Goal: Task Accomplishment & Management: Manage account settings

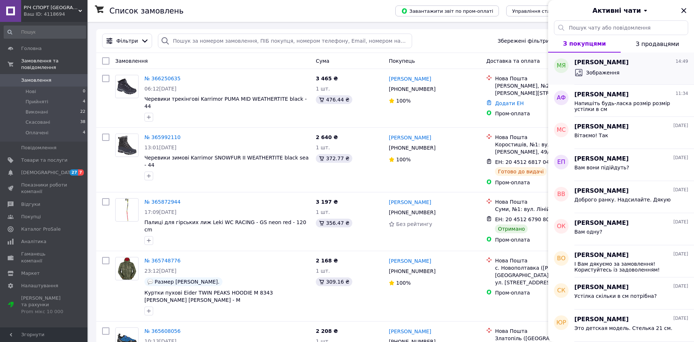
click at [576, 59] on span "[PERSON_NAME]" at bounding box center [601, 62] width 54 height 8
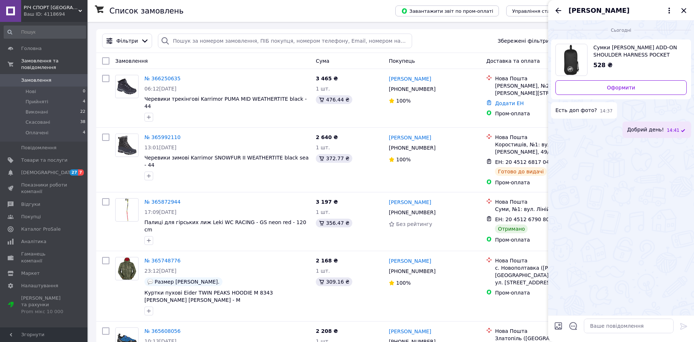
scroll to position [32, 0]
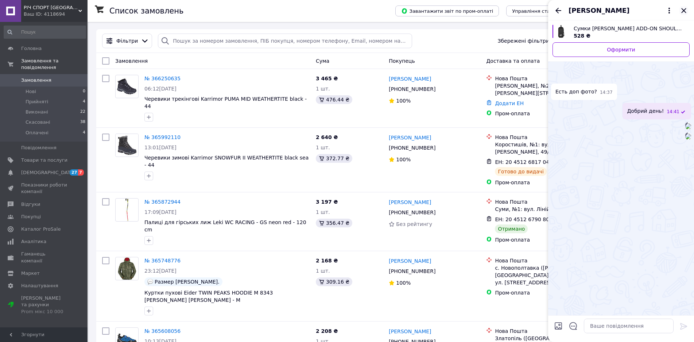
click at [681, 11] on icon "Закрити" at bounding box center [683, 10] width 9 height 9
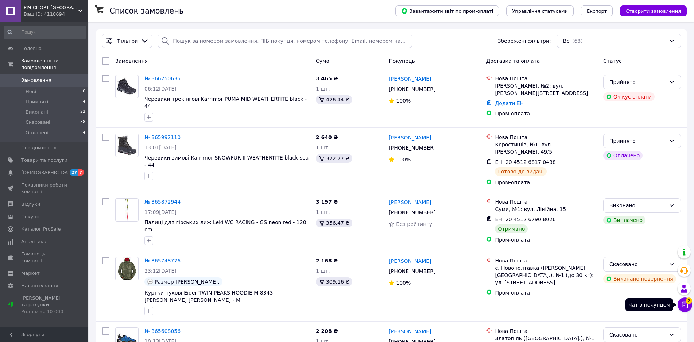
click at [684, 304] on icon at bounding box center [685, 305] width 6 height 6
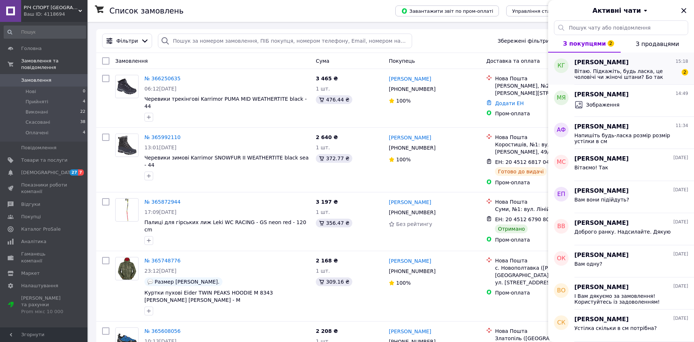
click at [638, 67] on div "Вітаю. Підкажіть, будь ласка, це чоловічі чи жіночі штани? Бо так написано жіно…" at bounding box center [631, 73] width 114 height 13
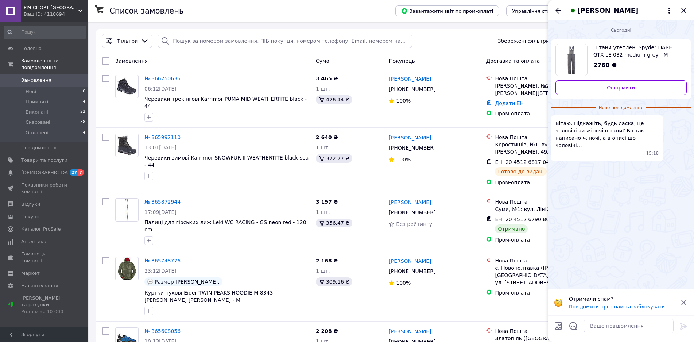
click at [601, 49] on span "Штани утеплені Spyder DARE GTX LE 032 medium grey - M" at bounding box center [637, 51] width 88 height 15
click at [601, 329] on textarea at bounding box center [629, 325] width 90 height 15
type textarea "Ж"
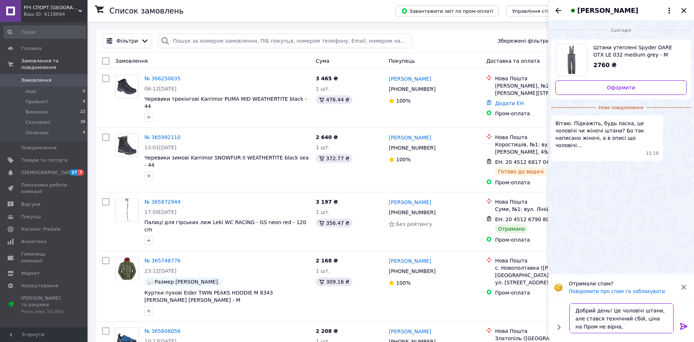
type textarea "Добрий день! Це чоловічі штани, але стався технічний сбій, ціна на Пром не вірна"
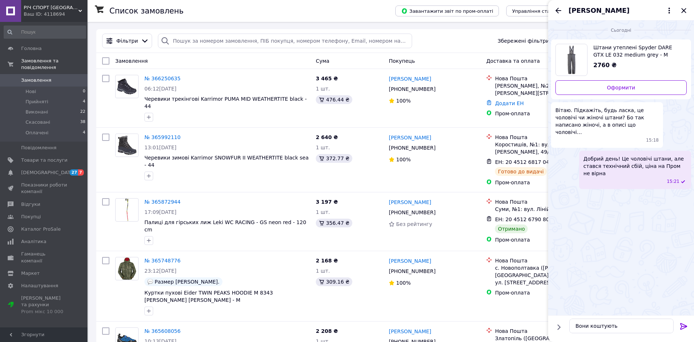
click at [604, 50] on span "Штани утеплені Spyder DARE GTX LE 032 medium grey - M" at bounding box center [637, 51] width 88 height 15
click at [633, 327] on textarea "Вони коштують" at bounding box center [621, 325] width 104 height 15
click at [647, 324] on textarea "Вони коштують 8280,00 грне" at bounding box center [621, 325] width 104 height 15
type textarea "Вони коштують 8280,00 грн"
click at [681, 10] on icon "Закрити" at bounding box center [683, 10] width 9 height 9
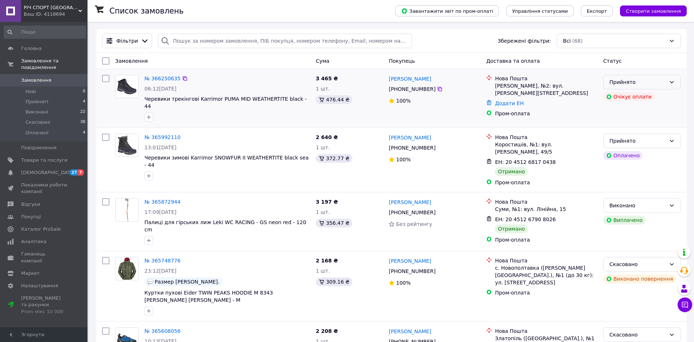
click at [670, 81] on icon at bounding box center [672, 82] width 6 height 6
click at [562, 90] on div "[PERSON_NAME], №2: вул. [PERSON_NAME][STREET_ADDRESS]" at bounding box center [546, 89] width 102 height 15
click at [670, 138] on icon at bounding box center [672, 141] width 6 height 6
click at [548, 159] on div "ЕН: 20 4512 6817 0438 Отримано" at bounding box center [545, 167] width 105 height 20
click at [683, 304] on icon at bounding box center [685, 305] width 6 height 6
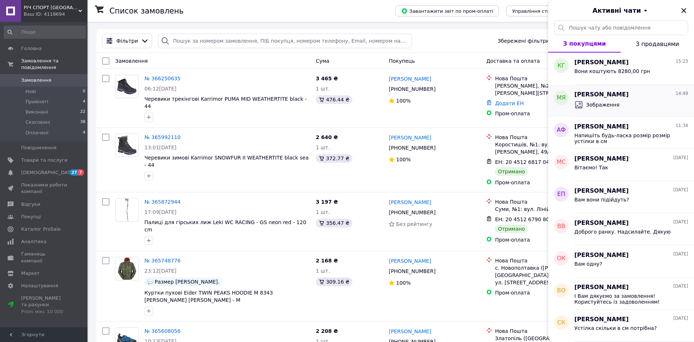
click at [587, 89] on div "Микола Яшин 14:49 Зображення" at bounding box center [634, 101] width 120 height 32
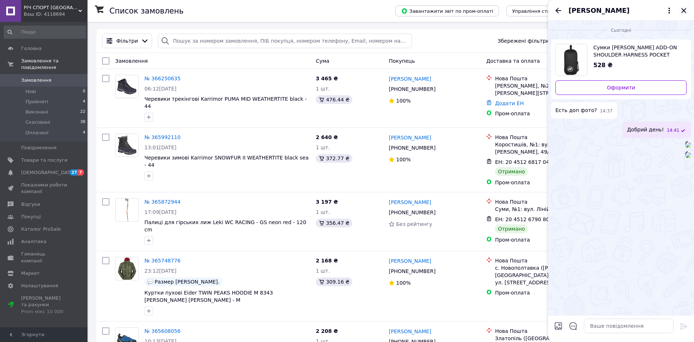
click at [687, 13] on icon "Закрити" at bounding box center [683, 10] width 9 height 9
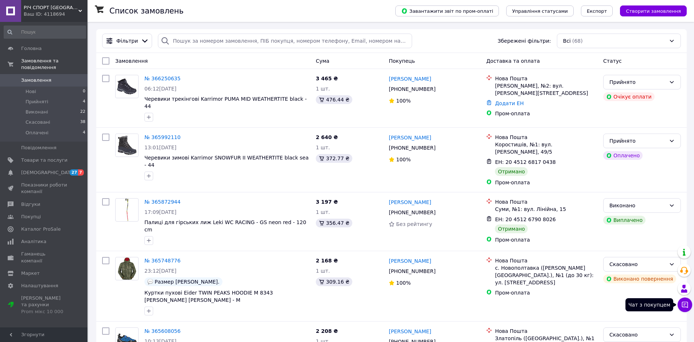
click at [689, 305] on button "Чат з покупцем" at bounding box center [685, 304] width 15 height 15
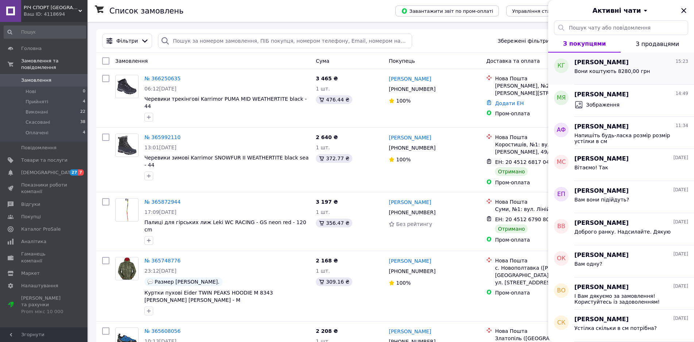
click at [650, 67] on div "Вони коштують 8280,00 грн" at bounding box center [631, 73] width 114 height 12
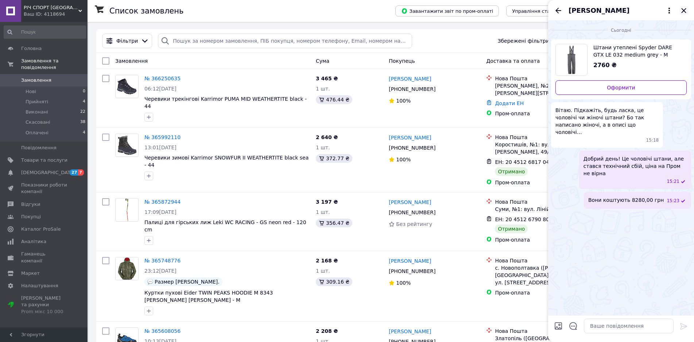
click at [687, 10] on icon "Закрити" at bounding box center [683, 10] width 9 height 9
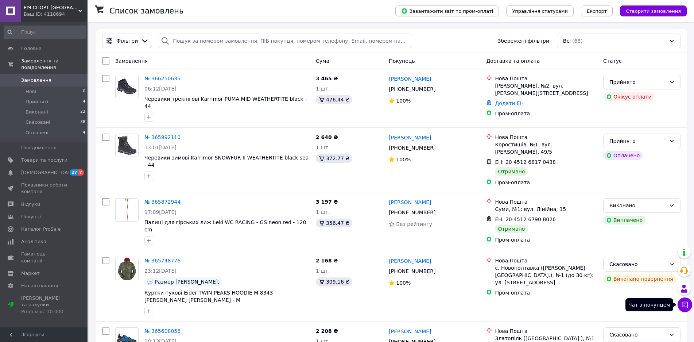
click at [680, 306] on button "Чат з покупцем" at bounding box center [685, 304] width 15 height 15
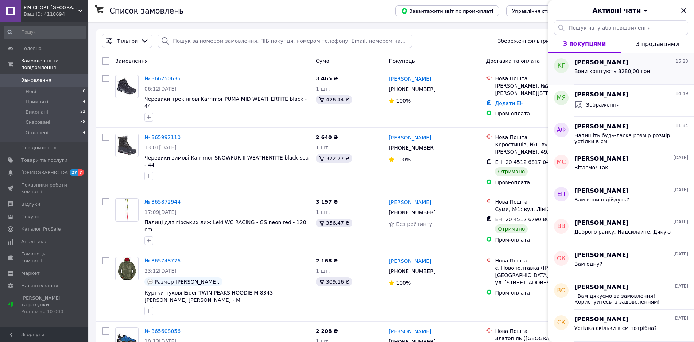
click at [592, 61] on span "[PERSON_NAME]" at bounding box center [601, 62] width 54 height 8
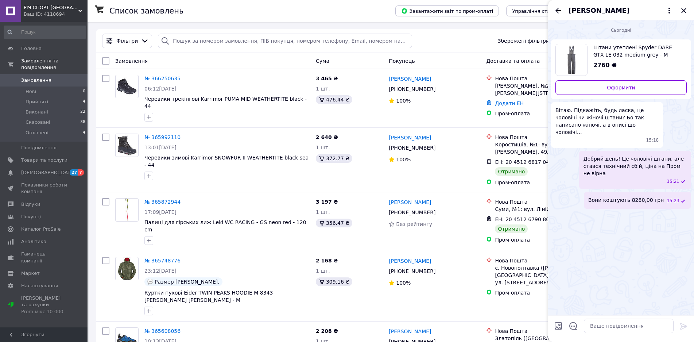
click at [609, 46] on span "Штани утеплені Spyder DARE GTX LE 032 medium grey - M" at bounding box center [637, 51] width 88 height 15
click at [683, 8] on icon "Закрити" at bounding box center [683, 10] width 9 height 9
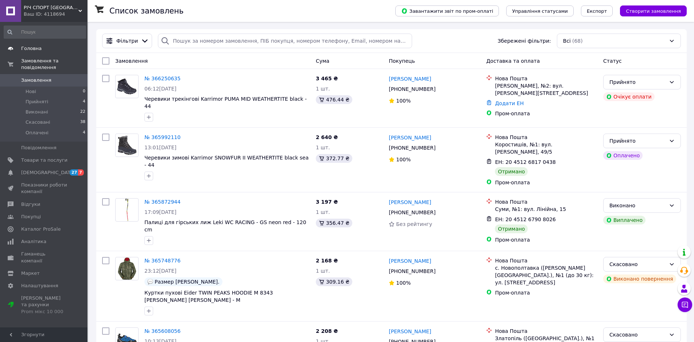
click at [38, 47] on span "Головна" at bounding box center [31, 48] width 20 height 7
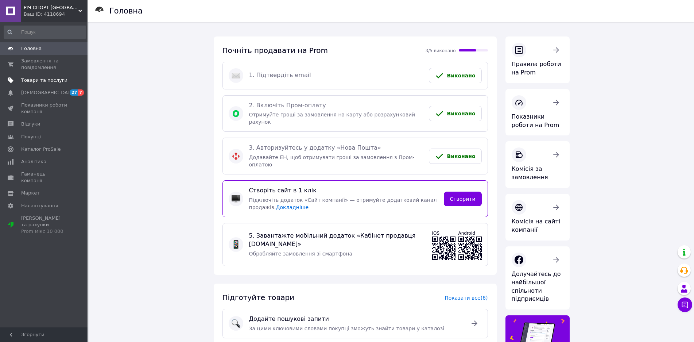
click at [38, 80] on span "Товари та послуги" at bounding box center [44, 80] width 46 height 7
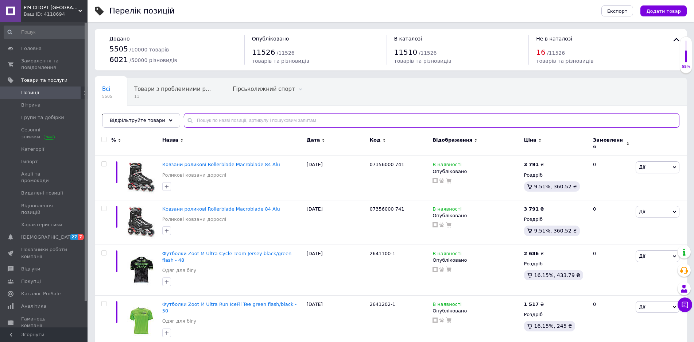
click at [194, 121] on input "text" at bounding box center [432, 120] width 496 height 15
paste input "U8K7B8B18C47051.36AA"
type input "U8K7B8B18C47051.36AA"
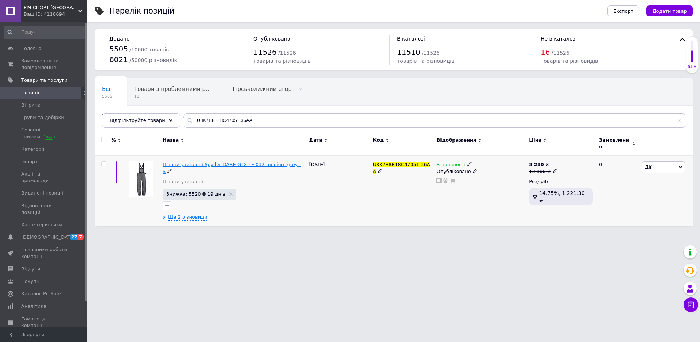
click at [233, 162] on span "Штани утеплені Spyder DARE GTX LE 032 medium grey - S" at bounding box center [232, 168] width 138 height 12
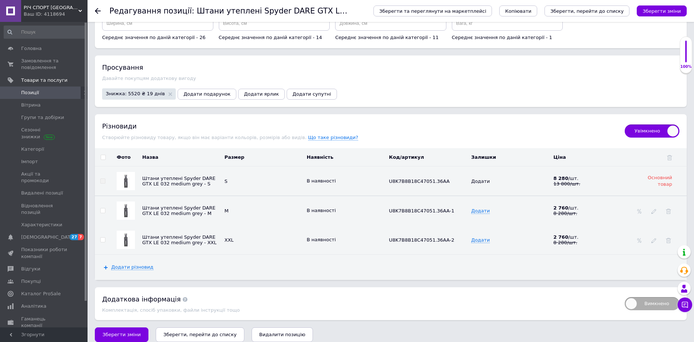
scroll to position [912, 0]
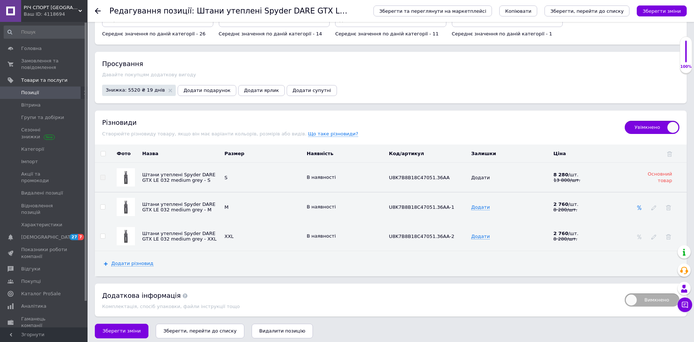
click at [639, 209] on icon at bounding box center [639, 207] width 5 height 5
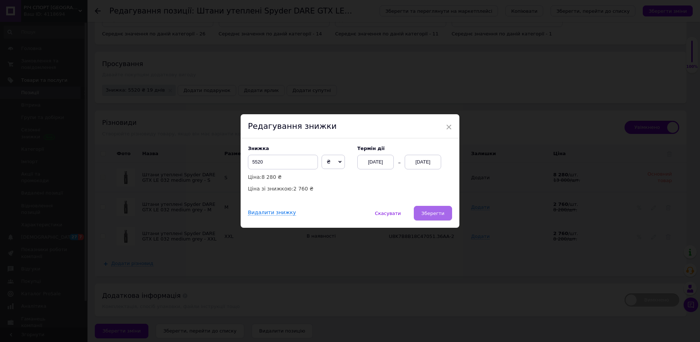
click at [446, 215] on button "Зберегти" at bounding box center [433, 213] width 38 height 15
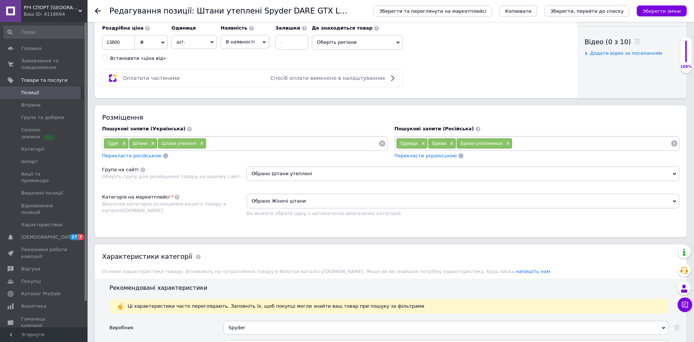
scroll to position [328, 0]
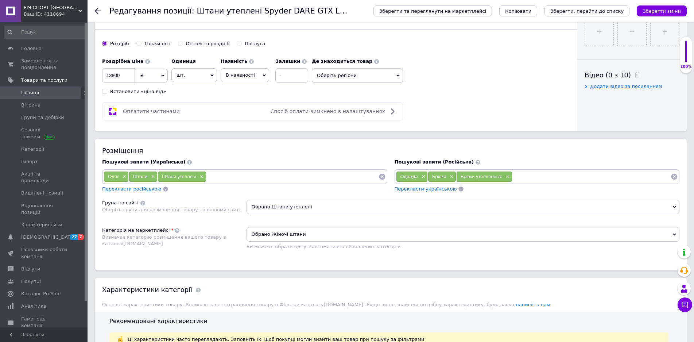
click at [159, 78] on span "₴" at bounding box center [151, 76] width 33 height 14
click at [170, 88] on div "Роздрібна ціна 13800 ₴ $ EUR CHF GBP ¥ PLN ₸ MDL HUF KGS CNY TRY KRW lei Встано…" at bounding box center [207, 74] width 210 height 40
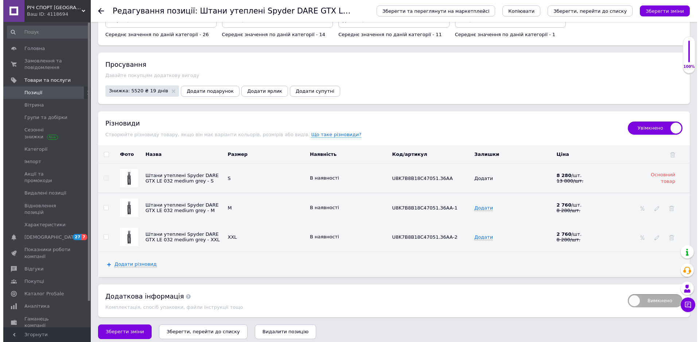
scroll to position [918, 0]
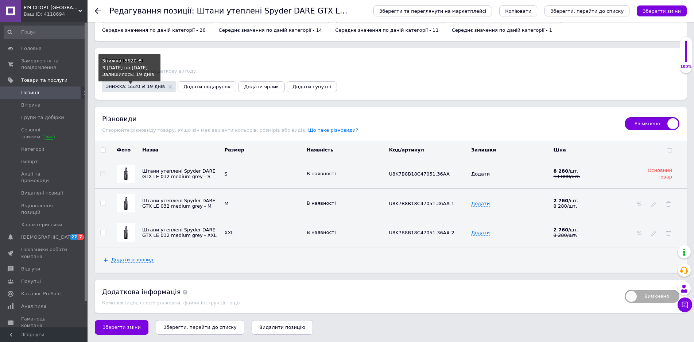
click at [136, 87] on span "Знижка: 5520 ₴ 19 днів" at bounding box center [135, 86] width 59 height 5
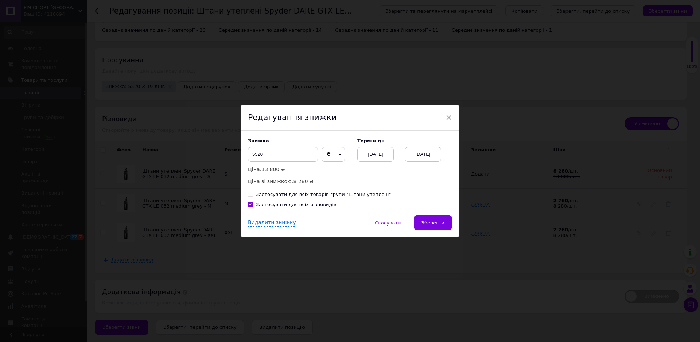
click at [338, 155] on icon at bounding box center [339, 155] width 3 height 2
click at [329, 173] on li "%" at bounding box center [333, 169] width 23 height 10
drag, startPoint x: 267, startPoint y: 154, endPoint x: 249, endPoint y: 152, distance: 17.2
click at [249, 152] on input "99.99" at bounding box center [283, 154] width 70 height 15
type input "40"
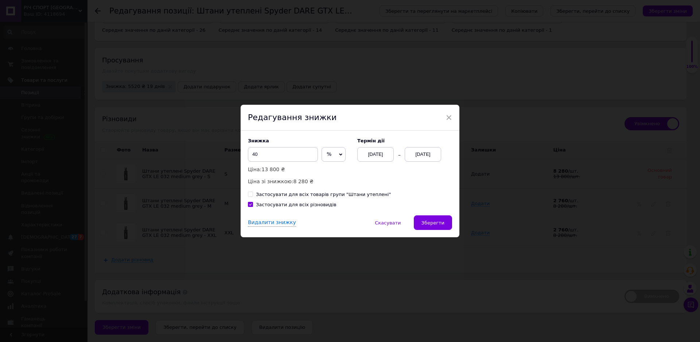
click at [358, 178] on div "Знижка 40 % ₴ Ціна: 13 800 ₴ Ціна зі знижкою: 8 280 ₴ Термін дії 24.09.2025 31.…" at bounding box center [350, 161] width 204 height 47
click at [430, 223] on span "Зберегти" at bounding box center [433, 222] width 23 height 5
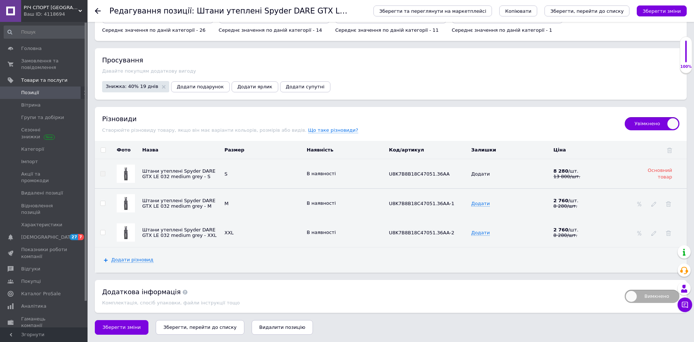
click at [636, 205] on div at bounding box center [639, 204] width 7 height 6
click at [642, 205] on div at bounding box center [639, 204] width 7 height 6
click at [641, 203] on icon at bounding box center [639, 203] width 5 height 5
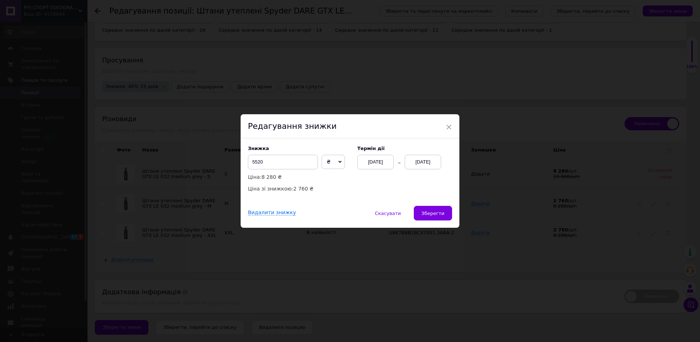
click at [269, 179] on span "8 280 ₴" at bounding box center [271, 177] width 20 height 6
click at [290, 178] on p "Ціна: 8 280 ₴" at bounding box center [299, 177] width 102 height 8
click at [446, 124] on span "×" at bounding box center [449, 127] width 7 height 12
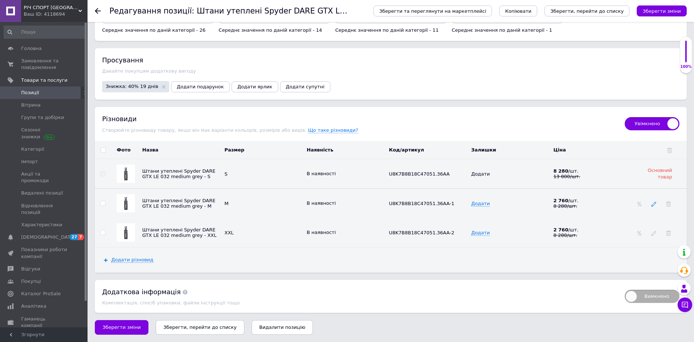
click at [653, 204] on icon at bounding box center [653, 203] width 5 height 5
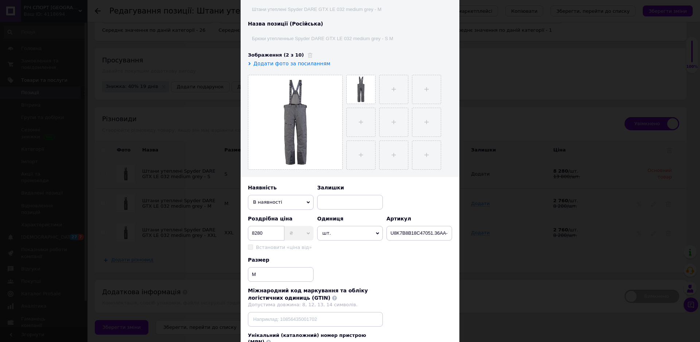
scroll to position [137, 0]
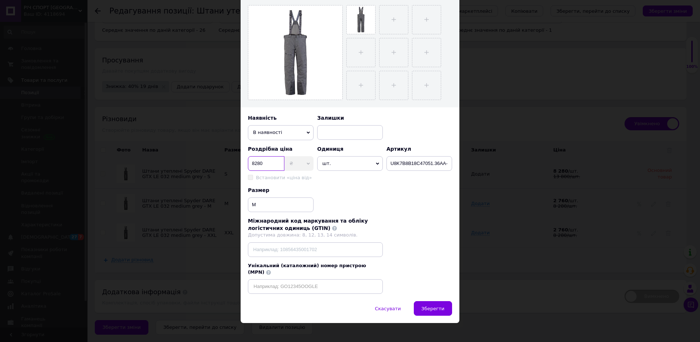
click at [263, 163] on input "8280" at bounding box center [266, 163] width 36 height 15
drag, startPoint x: 263, startPoint y: 163, endPoint x: 238, endPoint y: 162, distance: 24.8
click at [238, 162] on div "× Редагування різновиду Назва позиції (Українська) Штани утеплені Spyder DARE G…" at bounding box center [350, 171] width 700 height 342
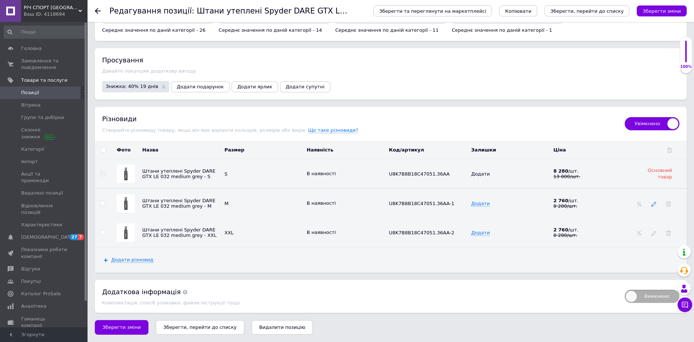
click at [653, 203] on icon at bounding box center [653, 203] width 5 height 5
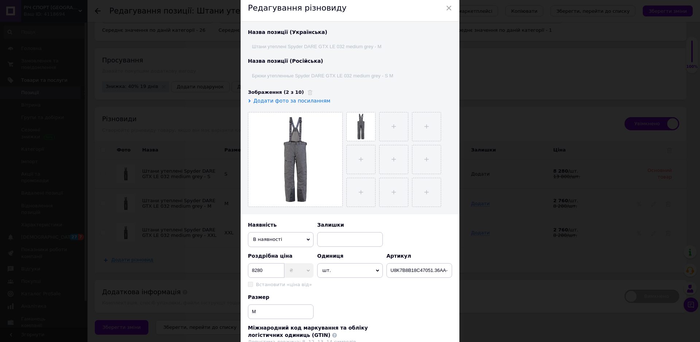
scroll to position [73, 0]
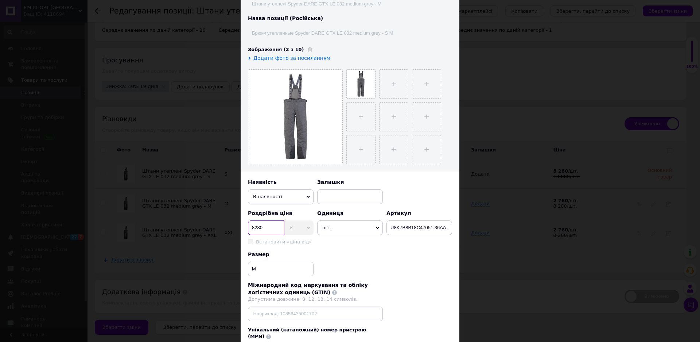
click at [265, 228] on input "8280" at bounding box center [266, 227] width 36 height 15
type input "8"
type input "13800"
click at [307, 228] on icon at bounding box center [308, 227] width 3 height 3
click at [290, 228] on span "₴" at bounding box center [298, 227] width 29 height 15
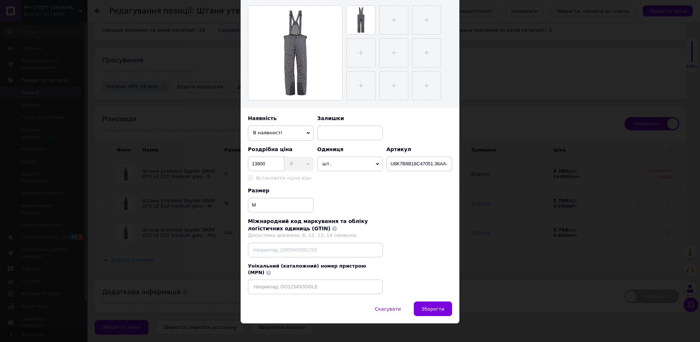
scroll to position [137, 0]
click at [427, 306] on span "Зберегти" at bounding box center [433, 308] width 23 height 5
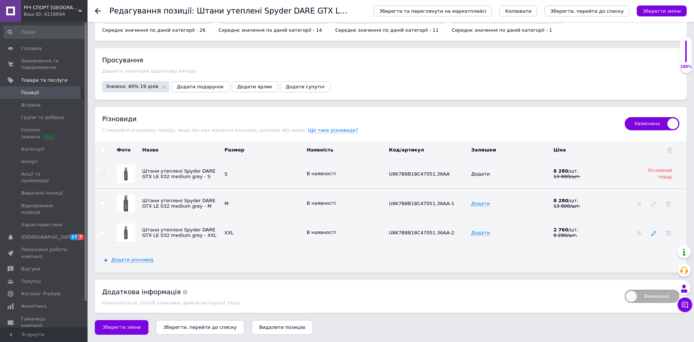
click at [653, 233] on use at bounding box center [653, 233] width 5 height 5
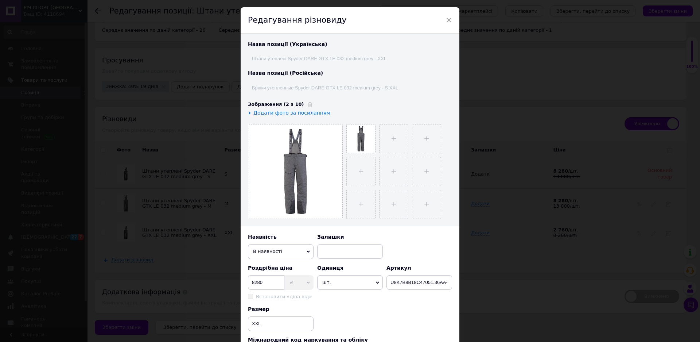
scroll to position [36, 0]
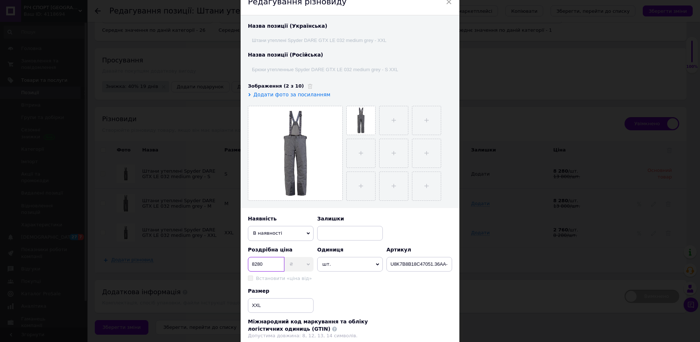
click at [264, 264] on input "8280" at bounding box center [266, 264] width 36 height 15
type input "8"
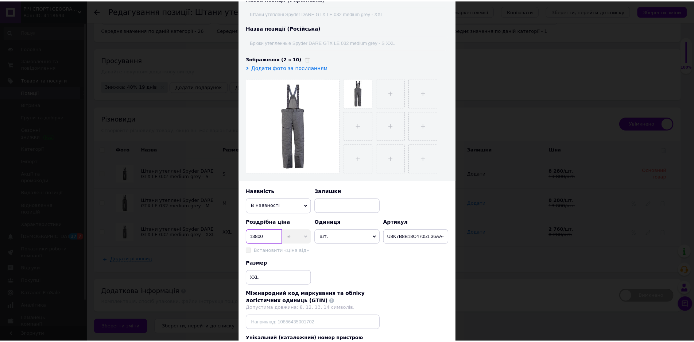
scroll to position [137, 0]
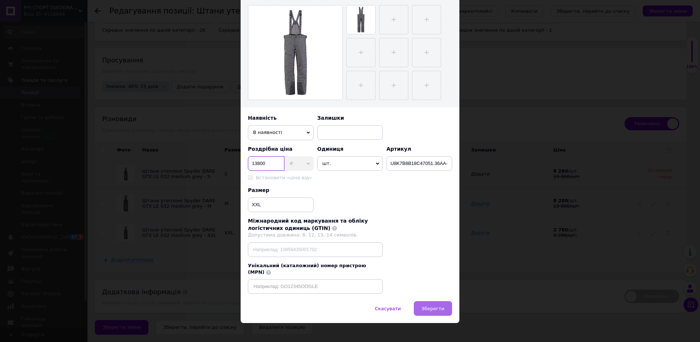
type input "13800"
click at [434, 306] on span "Зберегти" at bounding box center [433, 308] width 23 height 5
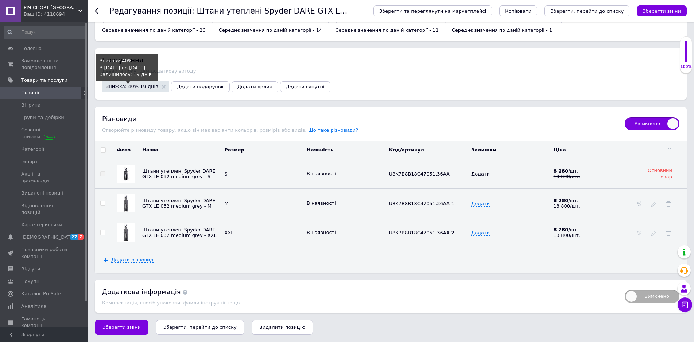
click at [144, 84] on span "Знижка: 40% 19 днів" at bounding box center [132, 86] width 53 height 5
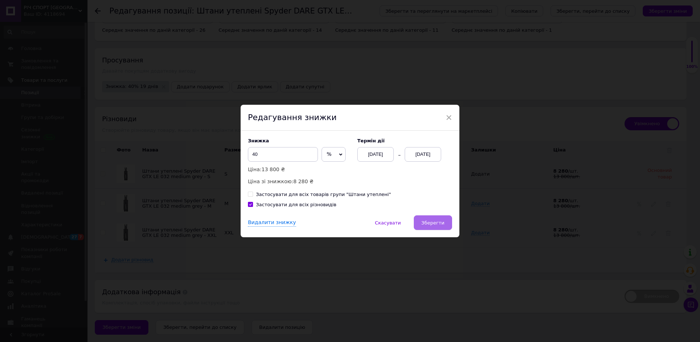
click at [435, 224] on span "Зберегти" at bounding box center [433, 222] width 23 height 5
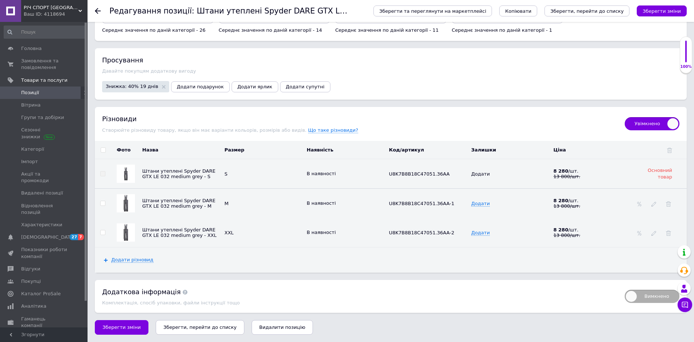
click at [197, 326] on icon "Зберегти, перейти до списку" at bounding box center [199, 326] width 73 height 5
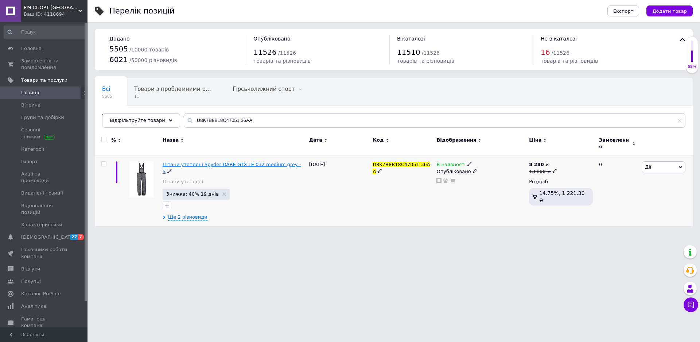
click at [209, 162] on span "Штани утеплені Spyder DARE GTX LE 032 medium grey - S" at bounding box center [232, 168] width 138 height 12
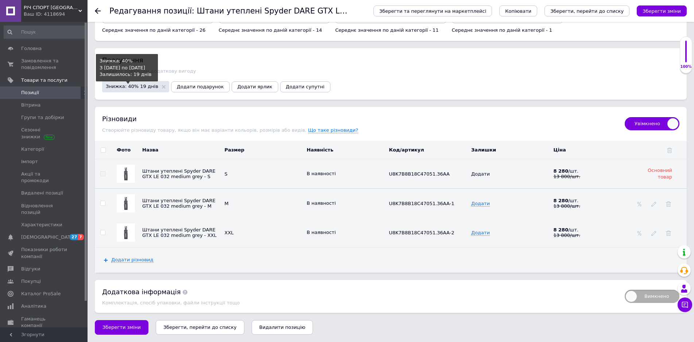
scroll to position [808, 0]
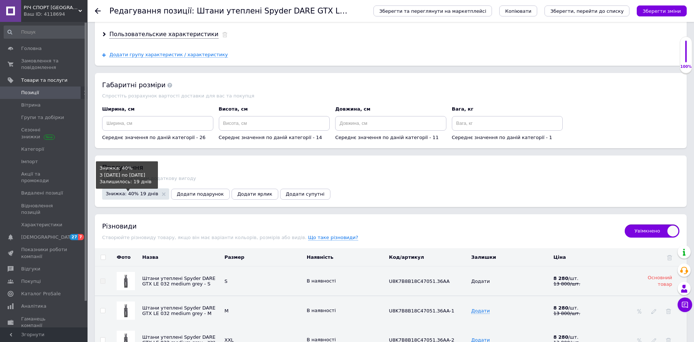
click at [144, 195] on span "Знижка: 40% 19 днів" at bounding box center [132, 193] width 53 height 5
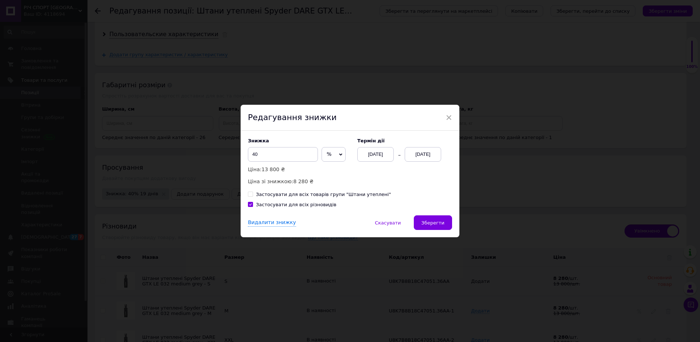
click at [432, 226] on button "Зберегти" at bounding box center [433, 222] width 38 height 15
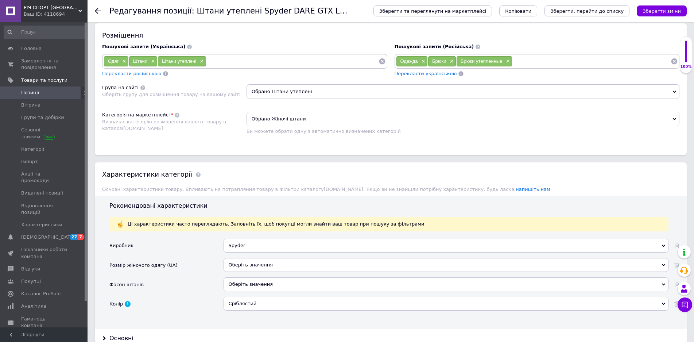
scroll to position [152, 0]
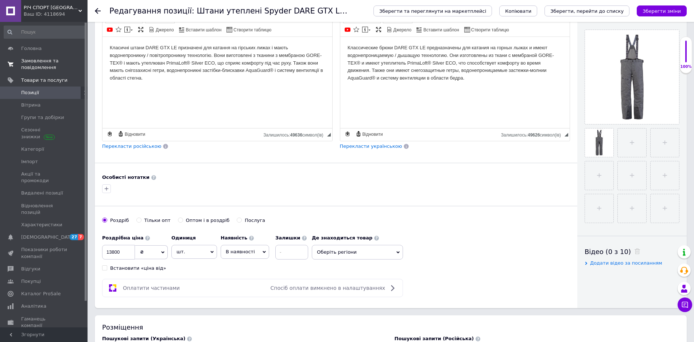
click at [38, 63] on span "Замовлення та повідомлення" at bounding box center [44, 64] width 46 height 13
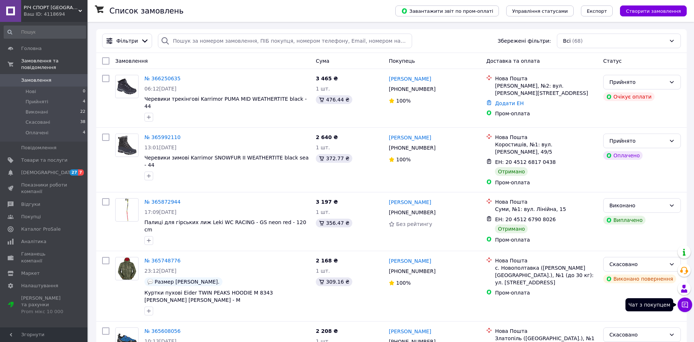
click at [685, 299] on button "Чат з покупцем" at bounding box center [685, 304] width 15 height 15
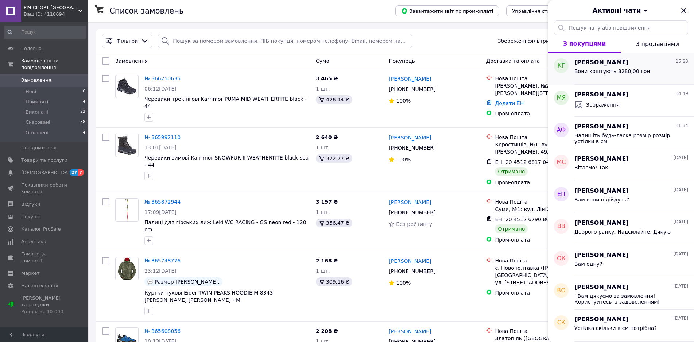
click at [644, 68] on div "Вони коштують 8280,00 грн" at bounding box center [631, 73] width 114 height 12
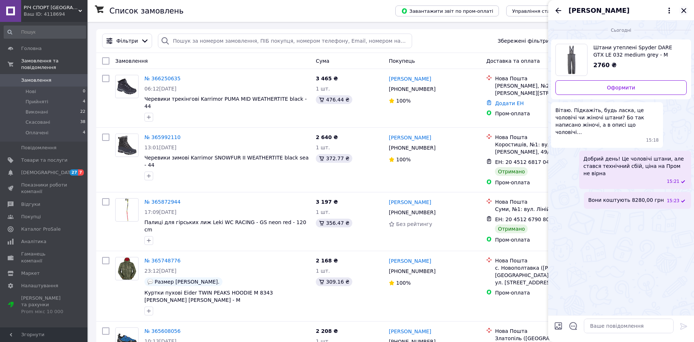
click at [683, 11] on icon "Закрити" at bounding box center [683, 10] width 5 height 5
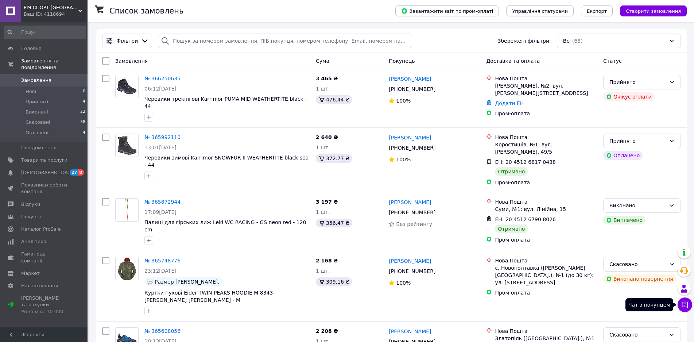
click at [686, 304] on icon at bounding box center [684, 304] width 7 height 7
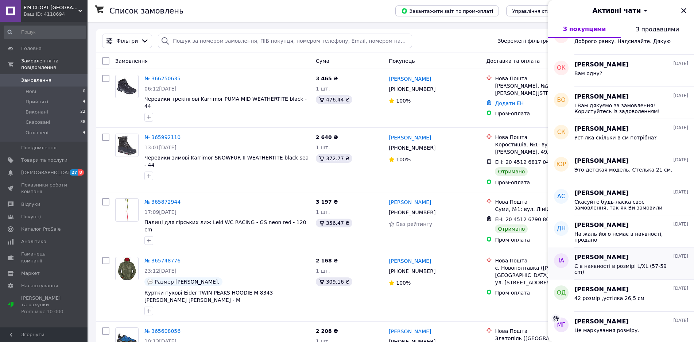
scroll to position [182, 0]
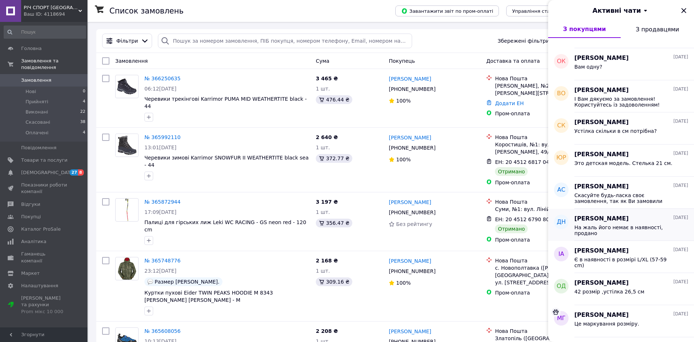
click at [625, 230] on span "На жаль його немає в наявності, продано" at bounding box center [626, 230] width 104 height 12
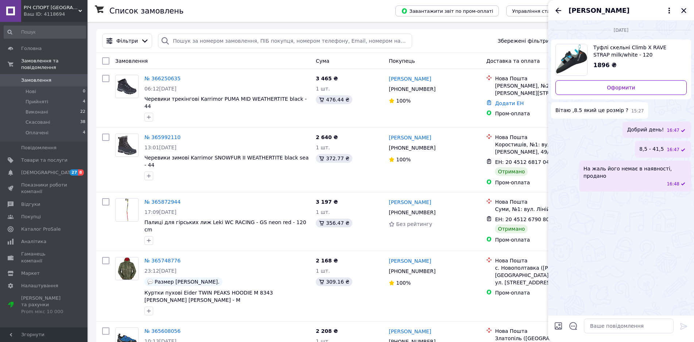
click at [681, 12] on icon "Закрити" at bounding box center [683, 10] width 9 height 9
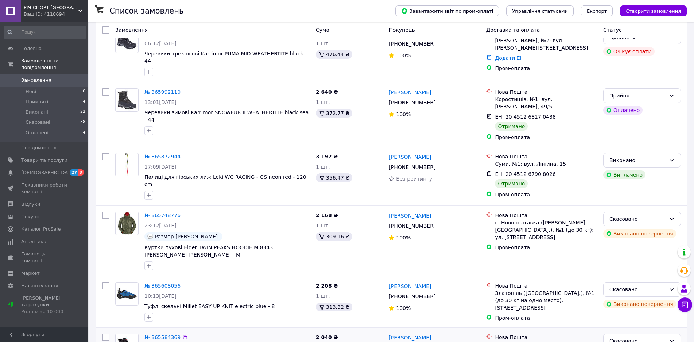
scroll to position [109, 0]
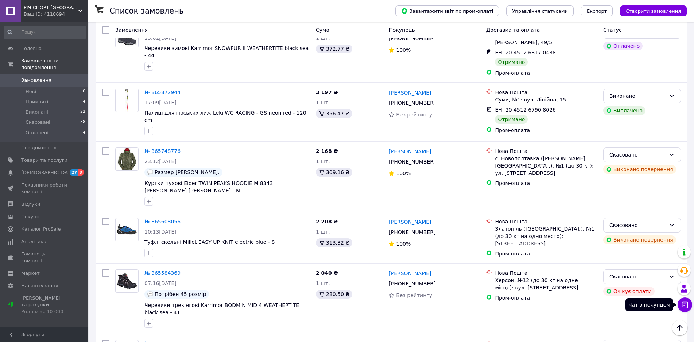
click at [685, 307] on icon at bounding box center [684, 304] width 7 height 7
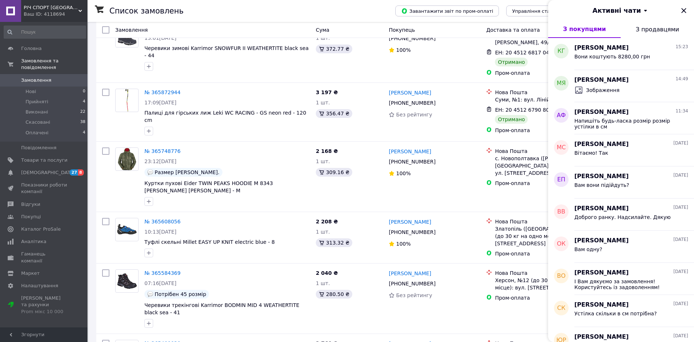
scroll to position [146, 0]
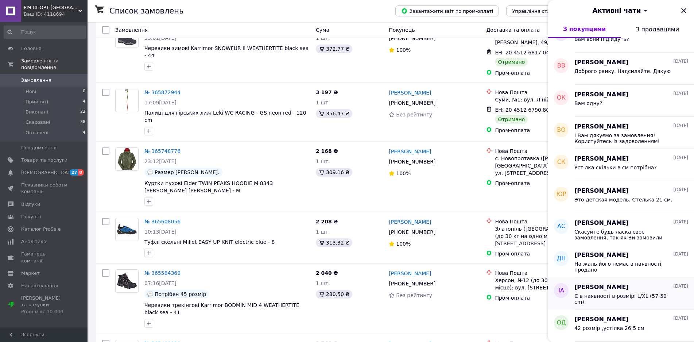
click at [635, 291] on div "Ірина Андрєєва 06.10.2025" at bounding box center [631, 287] width 114 height 8
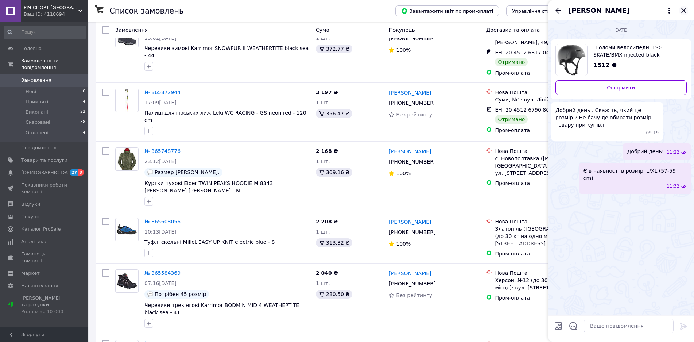
click at [685, 9] on icon "Закрити" at bounding box center [683, 10] width 5 height 5
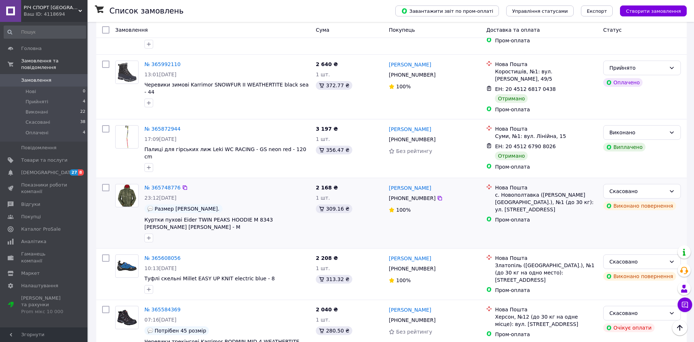
scroll to position [0, 0]
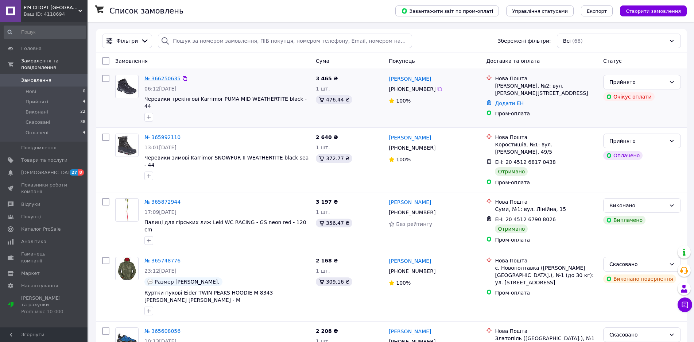
click at [157, 76] on link "№ 366250635" at bounding box center [162, 78] width 36 height 6
click at [683, 305] on icon at bounding box center [684, 304] width 7 height 7
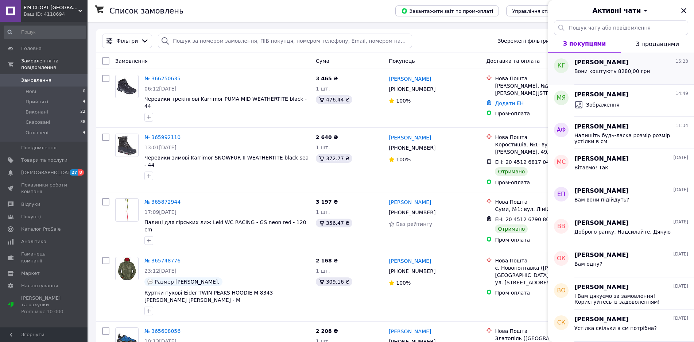
click at [619, 61] on span "[PERSON_NAME]" at bounding box center [601, 62] width 54 height 8
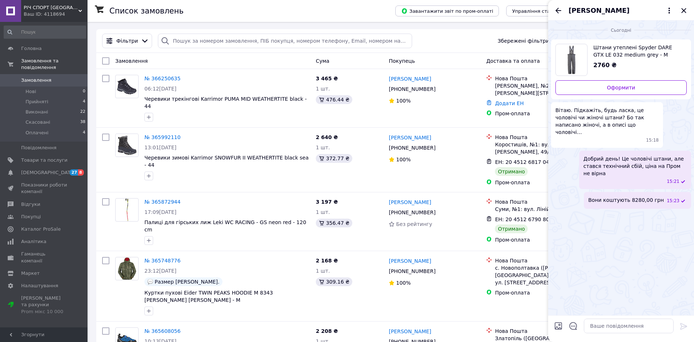
click at [612, 52] on span "Штани утеплені Spyder DARE GTX LE 032 medium grey - M" at bounding box center [637, 51] width 88 height 15
click at [684, 10] on icon "Закрити" at bounding box center [683, 10] width 5 height 5
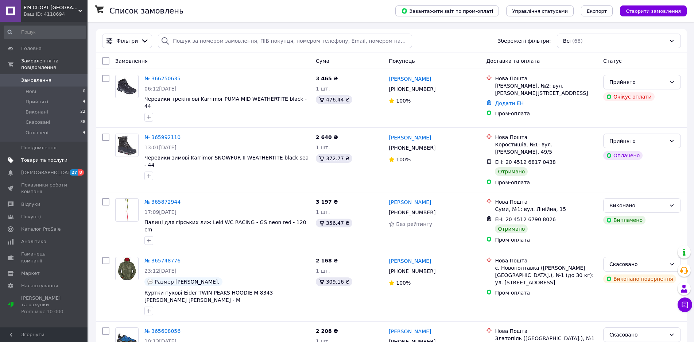
click at [34, 157] on span "Товари та послуги" at bounding box center [44, 160] width 46 height 7
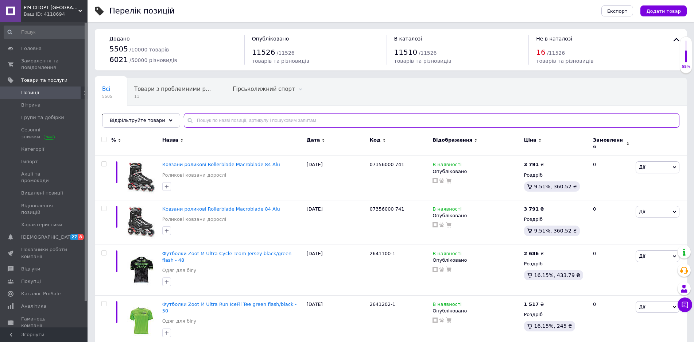
click at [194, 123] on input "text" at bounding box center [432, 120] width 496 height 15
paste input "U8K7B8B18C47051.36AA"
type input "U8K7B8B18C47051.36AA"
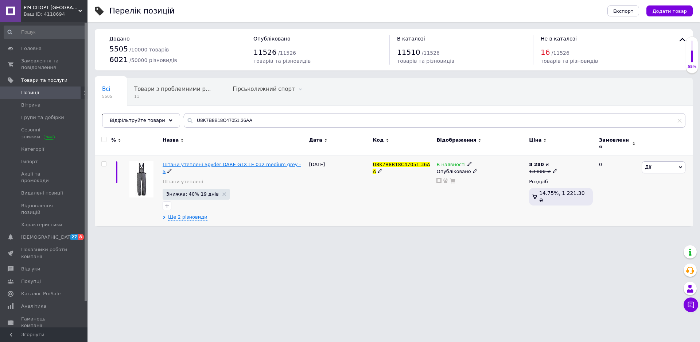
click at [242, 162] on span "Штани утеплені Spyder DARE GTX LE 032 medium grey - S" at bounding box center [232, 168] width 138 height 12
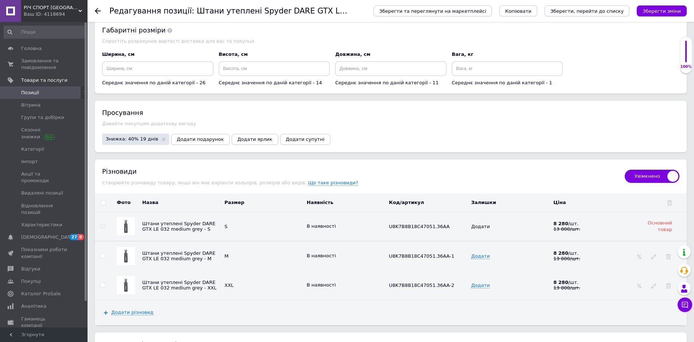
scroll to position [895, 0]
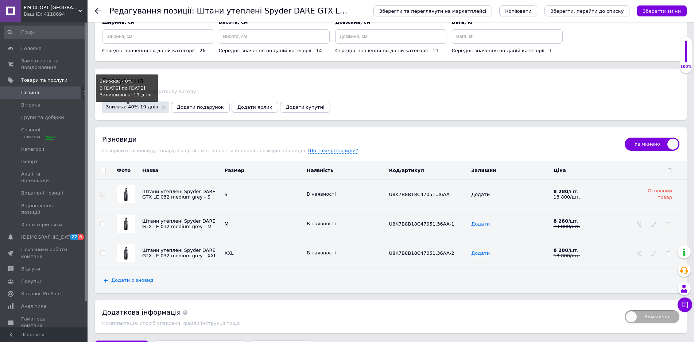
click at [137, 106] on span "Знижка: 40% 19 днів" at bounding box center [132, 106] width 53 height 5
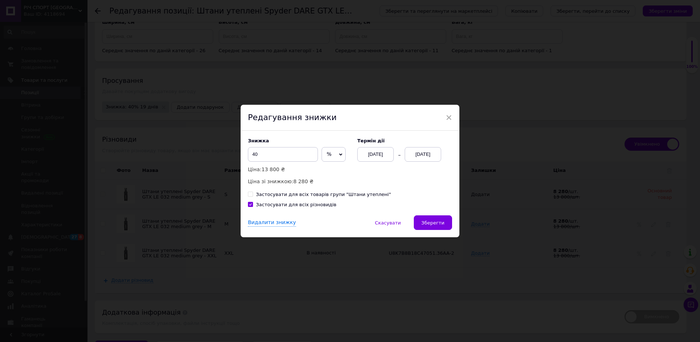
click at [446, 117] on span "×" at bounding box center [449, 117] width 7 height 12
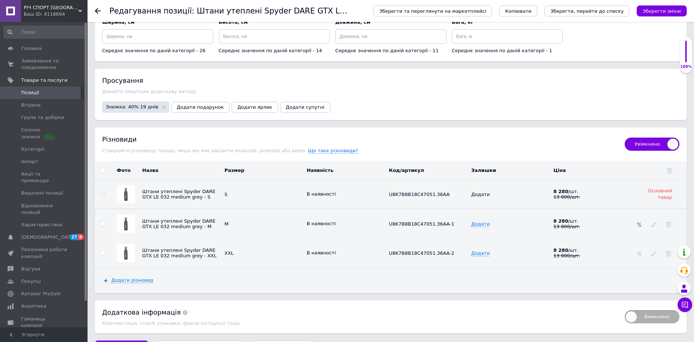
click at [638, 223] on span at bounding box center [639, 224] width 5 height 6
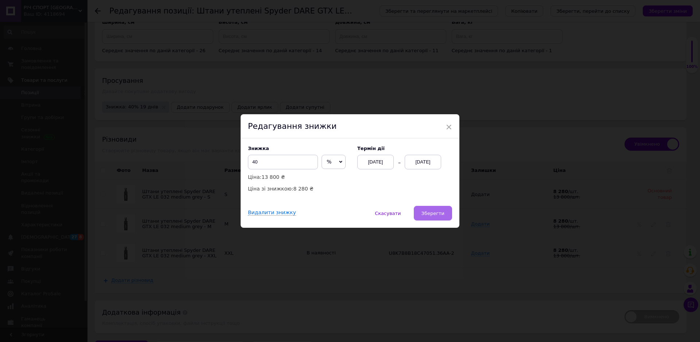
click at [430, 218] on button "Зберегти" at bounding box center [433, 213] width 38 height 15
